Goal: Task Accomplishment & Management: Complete application form

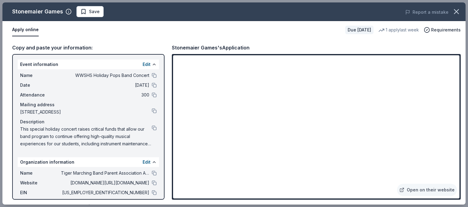
scroll to position [0, 575]
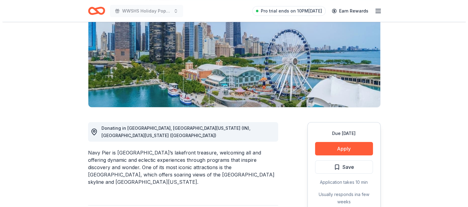
scroll to position [100, 0]
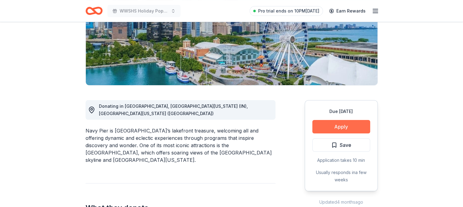
click at [341, 129] on button "Apply" at bounding box center [342, 126] width 58 height 13
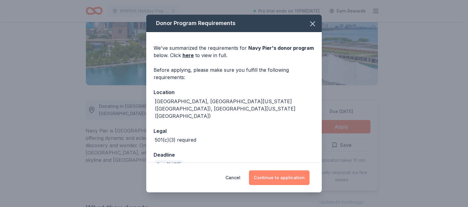
click at [278, 178] on button "Continue to application" at bounding box center [279, 177] width 61 height 15
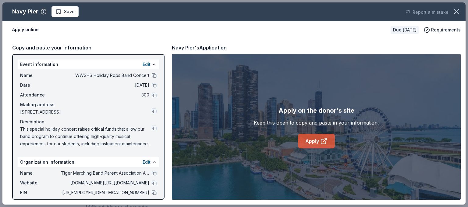
click at [313, 142] on link "Apply" at bounding box center [316, 140] width 37 height 15
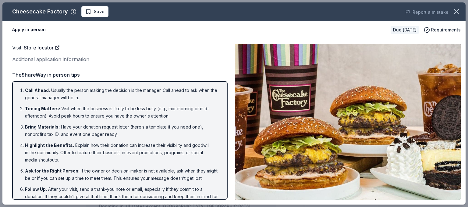
scroll to position [136, 0]
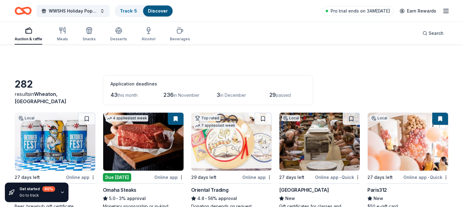
scroll to position [2042, 0]
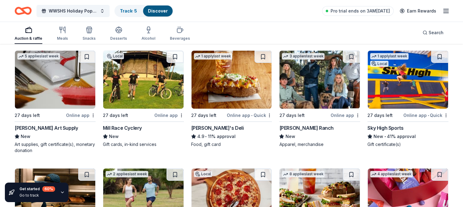
click at [150, 73] on img at bounding box center [143, 80] width 80 height 58
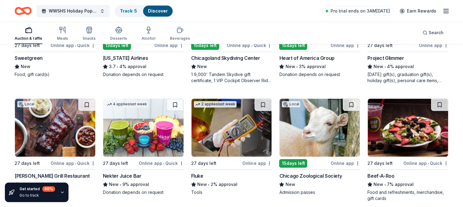
scroll to position [2928, 0]
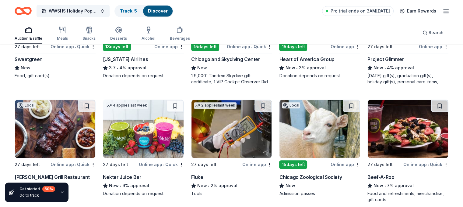
click at [135, 63] on div "Alaska Airlines" at bounding box center [125, 58] width 45 height 7
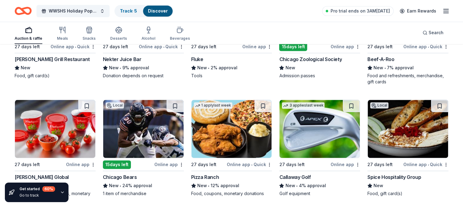
scroll to position [3070, 0]
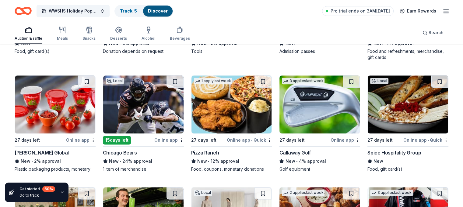
click at [157, 53] on div "Donation depends on request" at bounding box center [143, 51] width 81 height 6
click at [144, 108] on img at bounding box center [143, 104] width 80 height 58
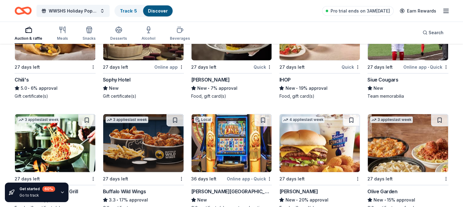
scroll to position [3862, 0]
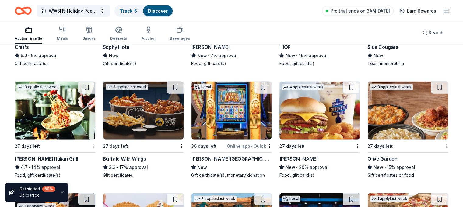
click at [119, 158] on div "Buffalo Wild Wings" at bounding box center [124, 158] width 43 height 7
click at [376, 161] on div "Olive Garden" at bounding box center [383, 158] width 30 height 7
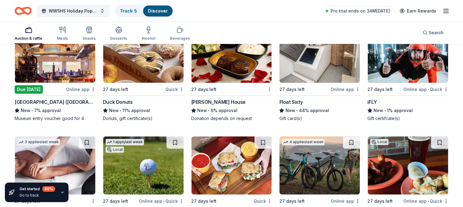
scroll to position [4320, 0]
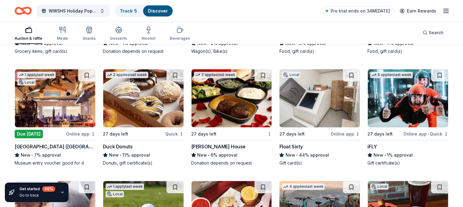
click at [302, 154] on div "Float Sixty New • 44% approval Gift card(s)" at bounding box center [319, 154] width 81 height 23
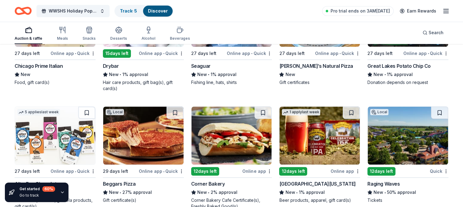
scroll to position [5116, 0]
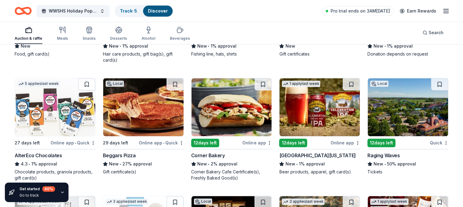
click at [381, 159] on div "Raging Waves" at bounding box center [384, 154] width 32 height 7
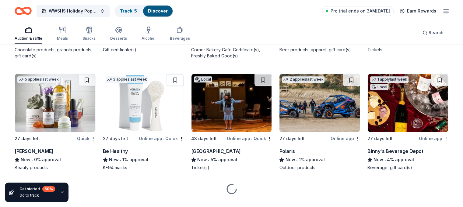
scroll to position [5250, 0]
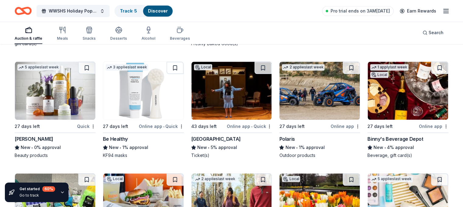
click at [230, 97] on img at bounding box center [232, 91] width 80 height 58
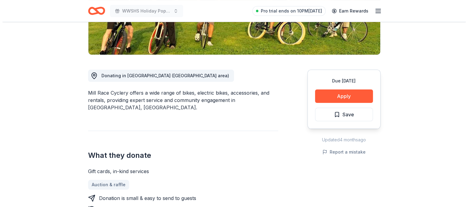
scroll to position [139, 0]
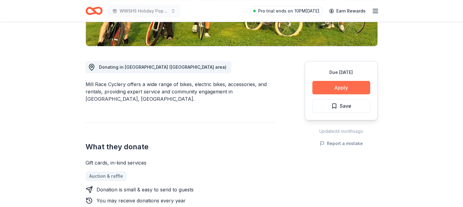
click at [350, 85] on button "Apply" at bounding box center [342, 87] width 58 height 13
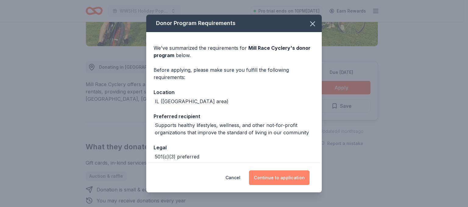
click at [284, 179] on button "Continue to application" at bounding box center [279, 177] width 61 height 15
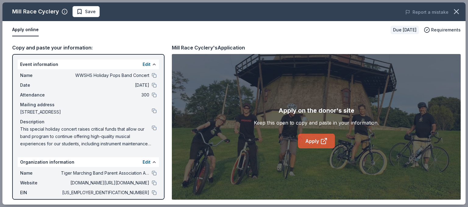
click at [311, 138] on link "Apply" at bounding box center [316, 140] width 37 height 15
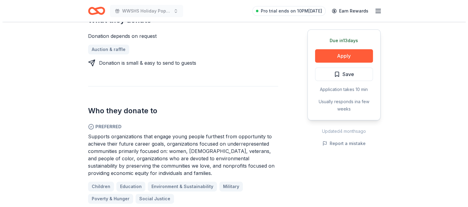
scroll to position [280, 0]
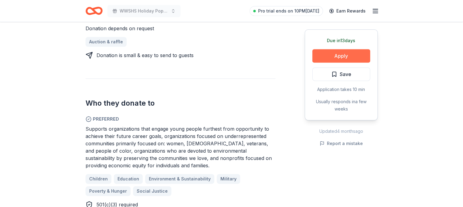
click at [323, 54] on button "Apply" at bounding box center [342, 55] width 58 height 13
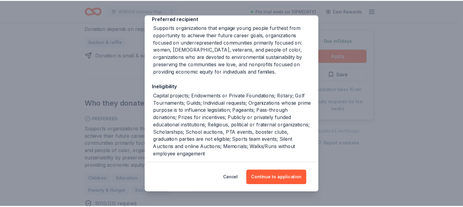
scroll to position [110, 0]
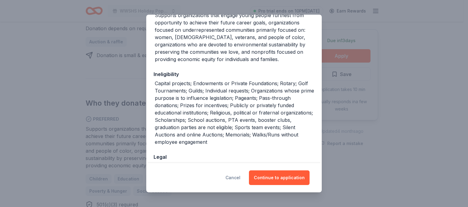
click at [234, 173] on button "Cancel" at bounding box center [232, 177] width 15 height 15
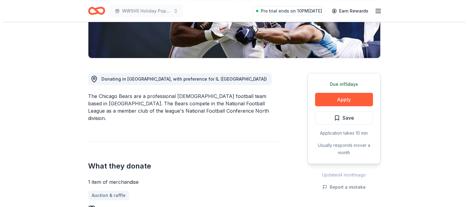
scroll to position [128, 0]
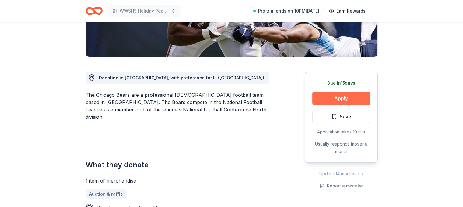
click at [347, 98] on button "Apply" at bounding box center [342, 97] width 58 height 13
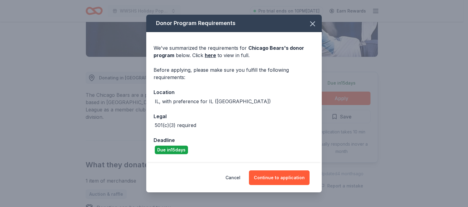
click at [277, 187] on div "Cancel Continue to application" at bounding box center [233, 177] width 175 height 29
click at [276, 172] on button "Continue to application" at bounding box center [279, 177] width 61 height 15
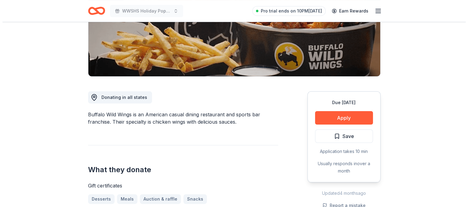
scroll to position [112, 0]
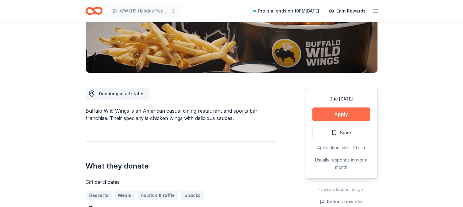
click at [329, 115] on button "Apply" at bounding box center [342, 113] width 58 height 13
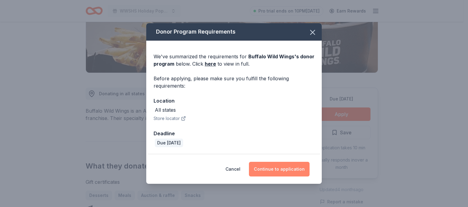
click at [266, 175] on button "Continue to application" at bounding box center [279, 168] width 61 height 15
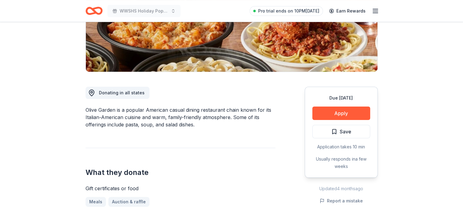
scroll to position [115, 0]
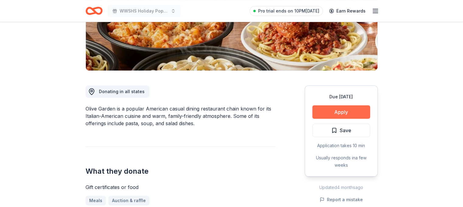
click at [335, 110] on button "Apply" at bounding box center [342, 111] width 58 height 13
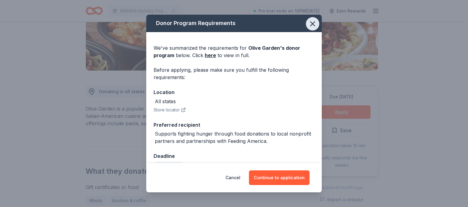
click at [308, 24] on icon "button" at bounding box center [312, 23] width 9 height 9
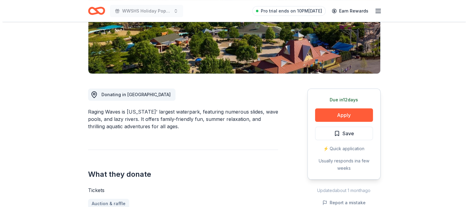
scroll to position [121, 0]
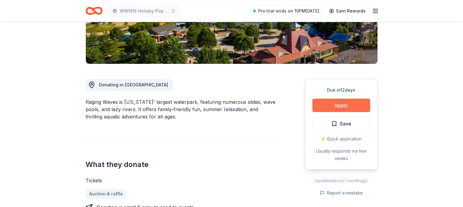
click at [346, 98] on button "Apply" at bounding box center [342, 104] width 58 height 13
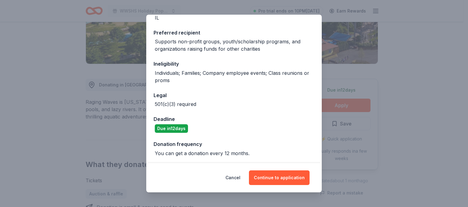
scroll to position [84, 0]
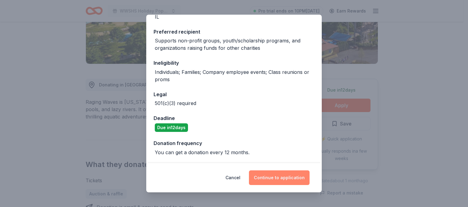
click at [281, 180] on button "Continue to application" at bounding box center [279, 177] width 61 height 15
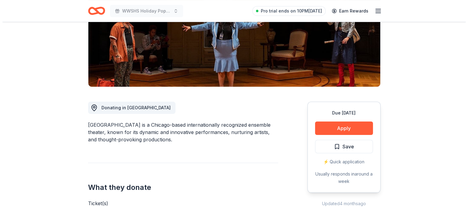
scroll to position [103, 0]
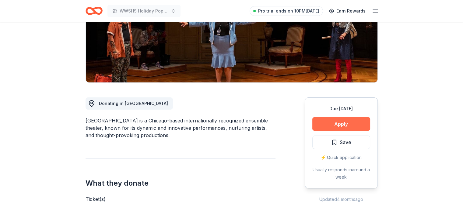
click at [340, 125] on button "Apply" at bounding box center [342, 123] width 58 height 13
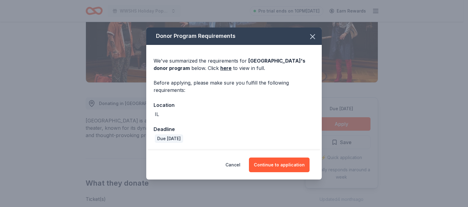
click at [272, 156] on div "Cancel Continue to application" at bounding box center [233, 164] width 175 height 29
click at [273, 161] on button "Continue to application" at bounding box center [279, 164] width 61 height 15
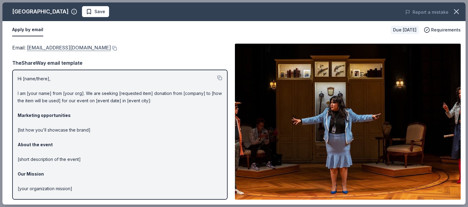
drag, startPoint x: 26, startPoint y: 46, endPoint x: 51, endPoint y: 50, distance: 24.7
click at [51, 50] on span "Email : [EMAIL_ADDRESS][DOMAIN_NAME]" at bounding box center [61, 47] width 99 height 6
